Goal: Transaction & Acquisition: Subscribe to service/newsletter

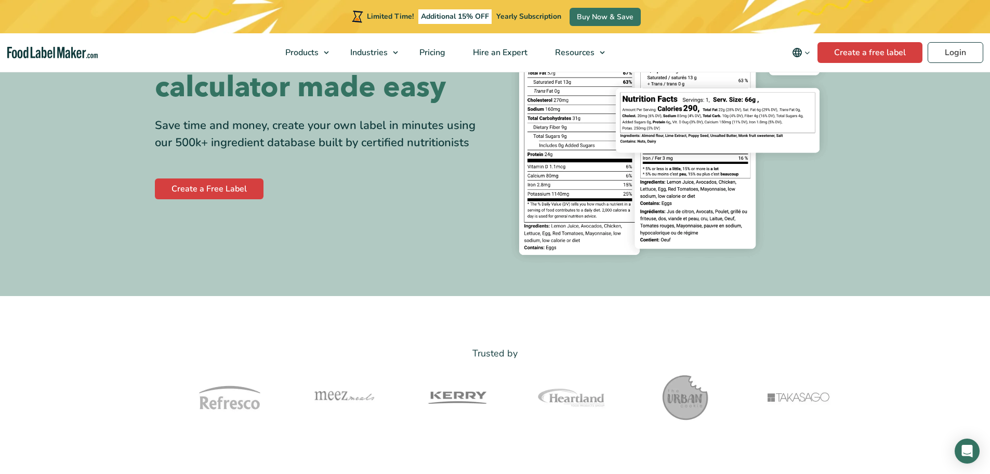
scroll to position [312, 0]
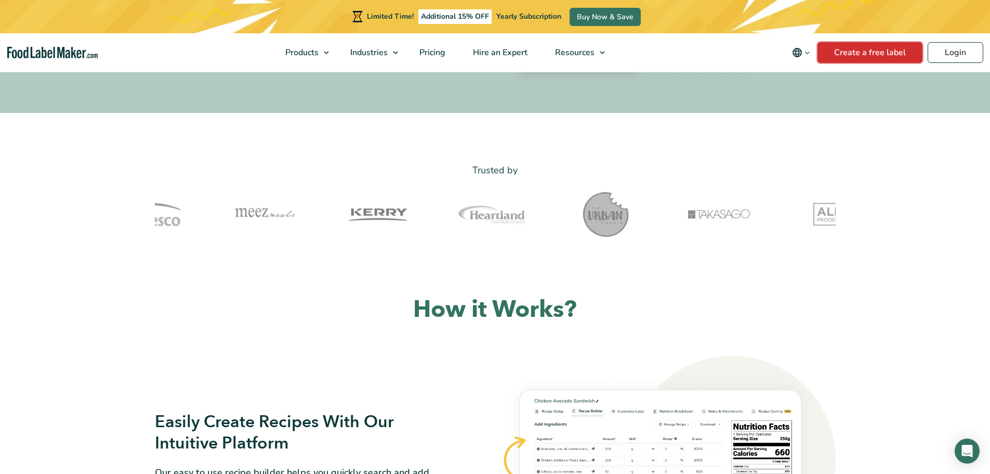
click at [859, 49] on link "Create a free label" at bounding box center [870, 52] width 105 height 21
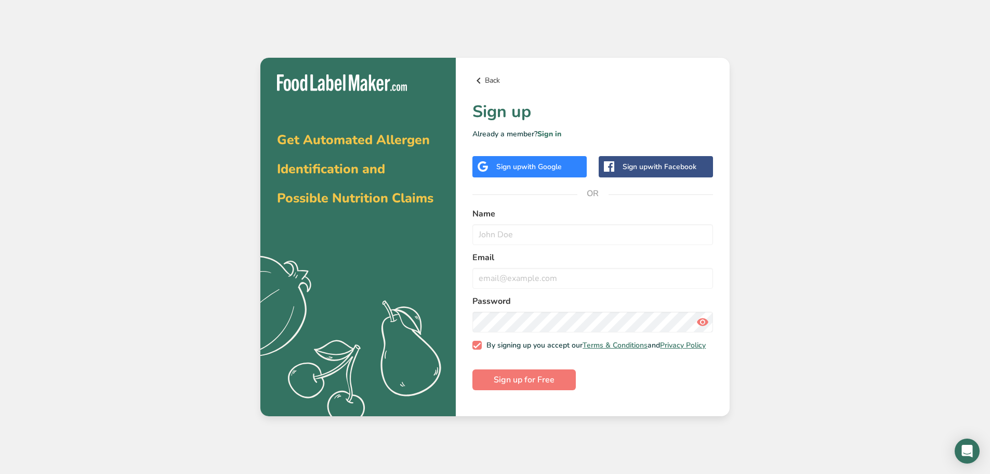
click at [487, 80] on link "Back" at bounding box center [592, 80] width 241 height 12
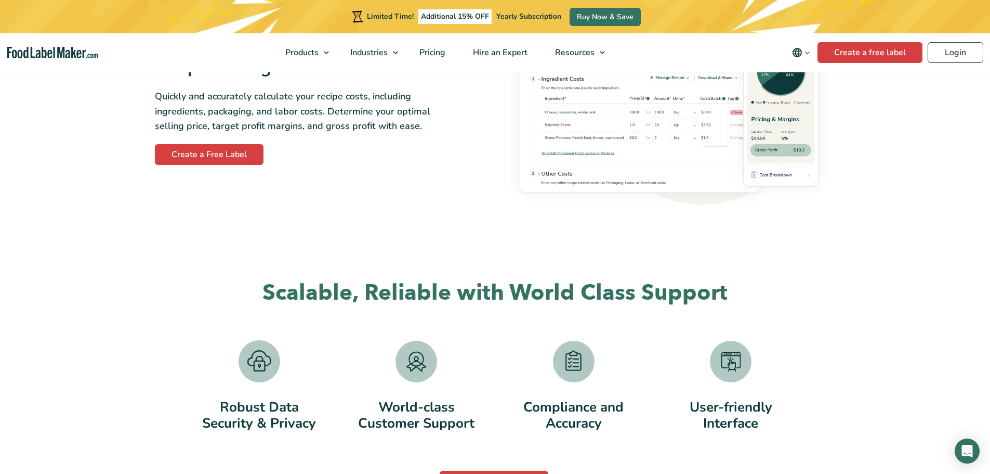
scroll to position [1941, 0]
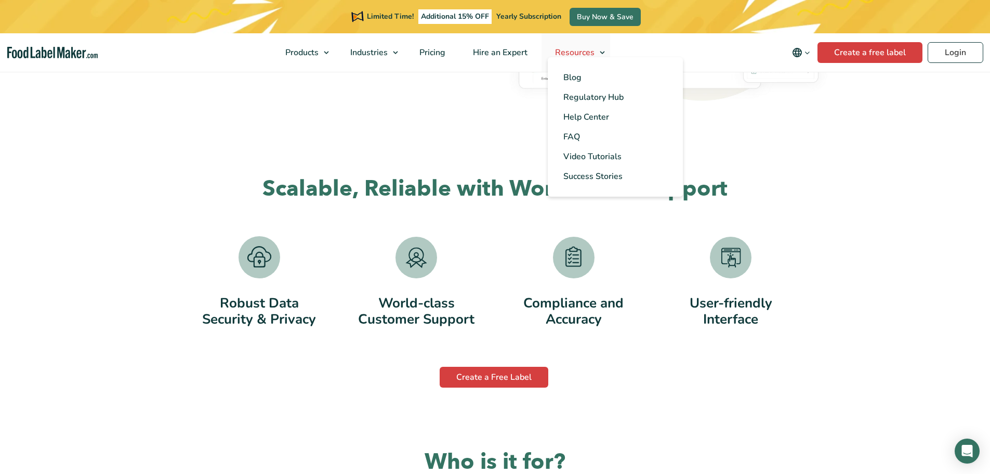
click at [581, 51] on span "Resources" at bounding box center [574, 52] width 44 height 11
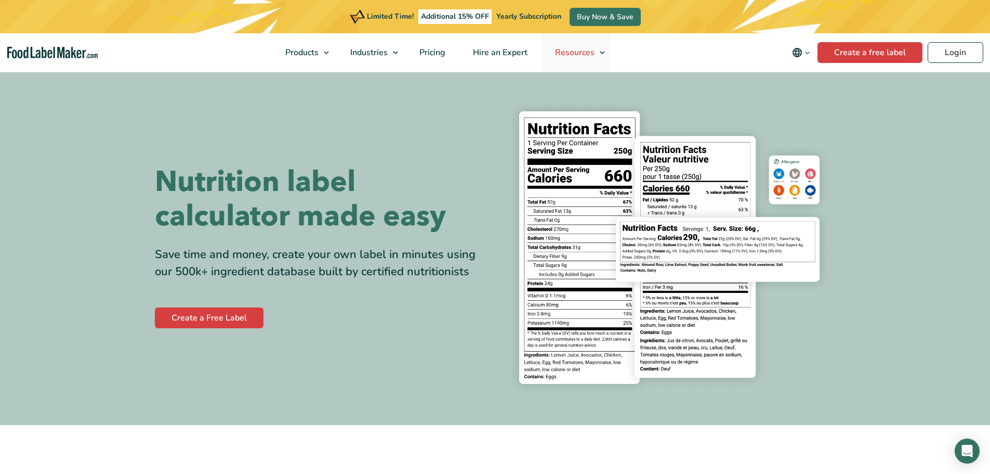
scroll to position [1941, 0]
